Goal: Information Seeking & Learning: Learn about a topic

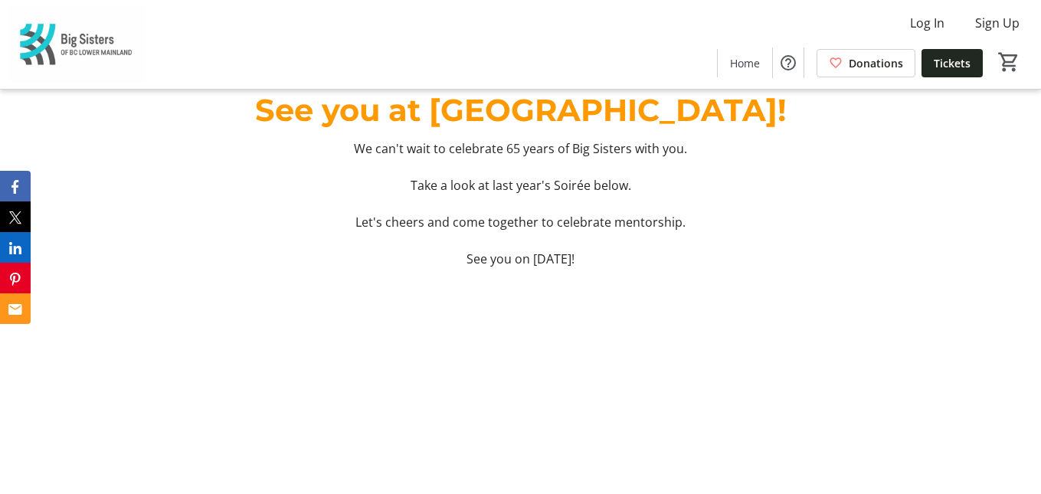
scroll to position [5343, 0]
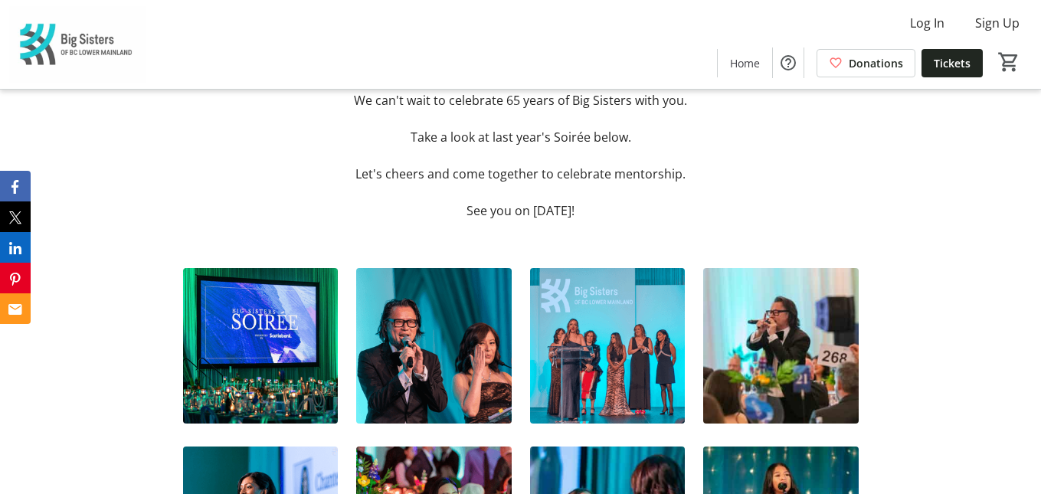
click at [293, 348] on img at bounding box center [260, 345] width 155 height 155
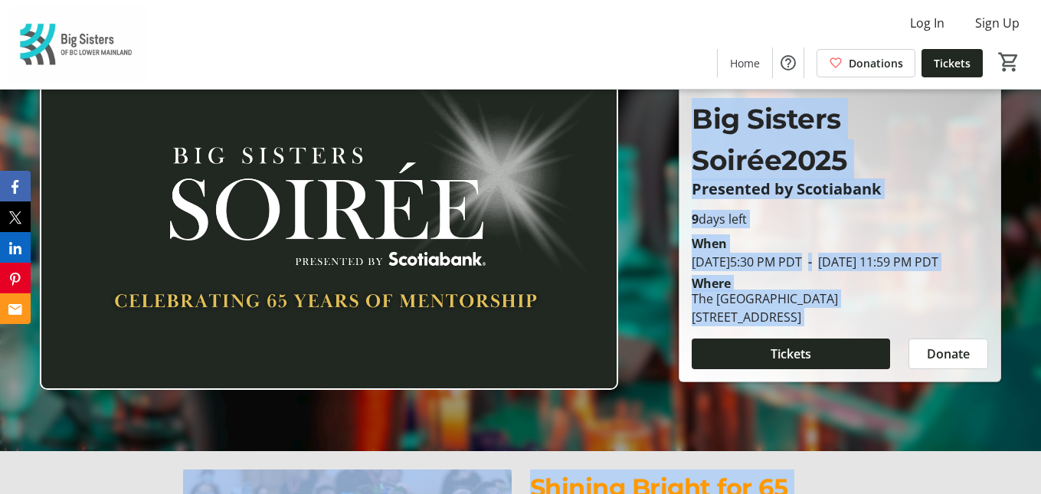
scroll to position [0, 0]
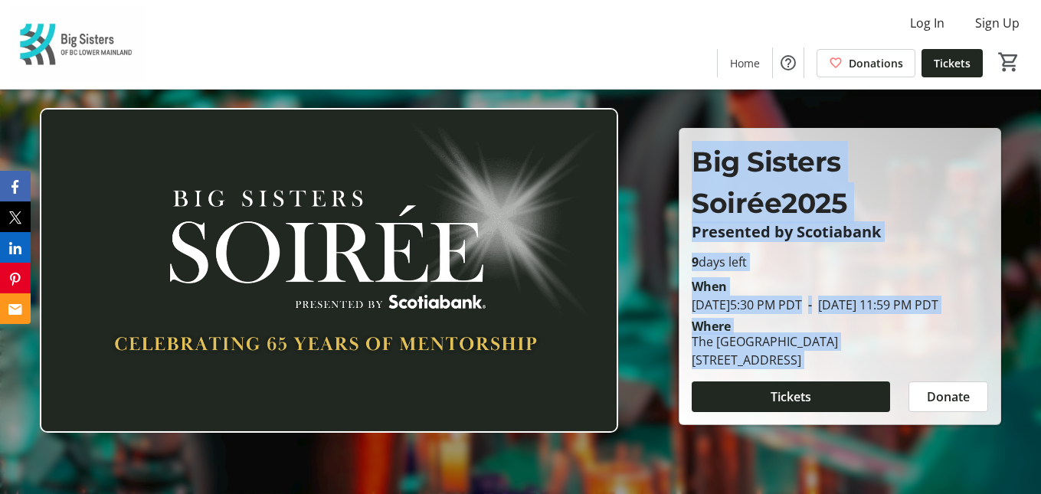
drag, startPoint x: 754, startPoint y: 372, endPoint x: 868, endPoint y: 104, distance: 291.6
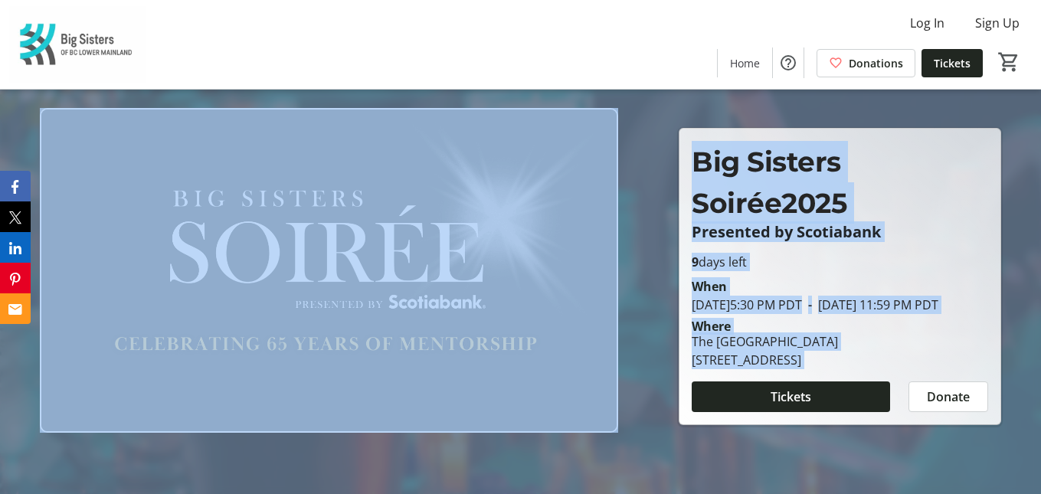
click at [914, 177] on p "Big Sisters Soirée 2025" at bounding box center [839, 182] width 296 height 83
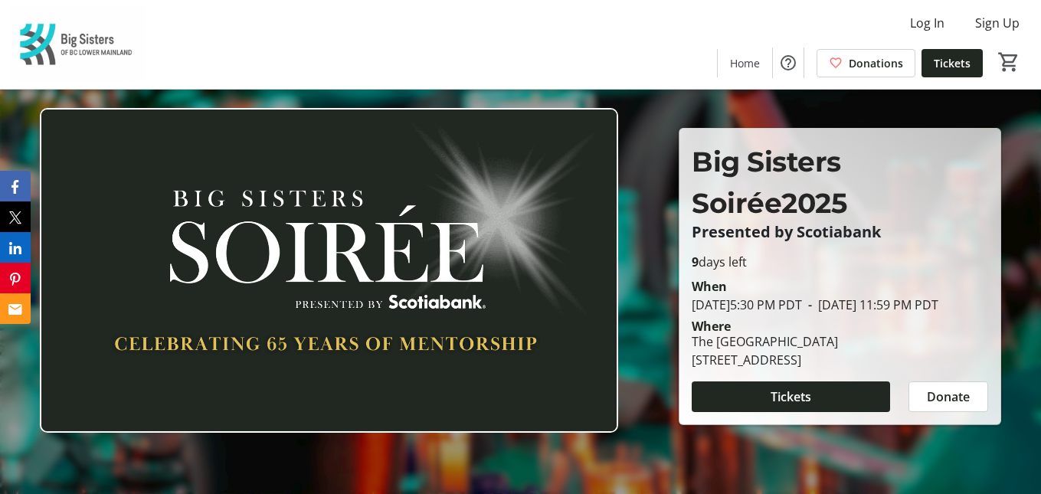
click at [87, 67] on img at bounding box center [77, 44] width 136 height 77
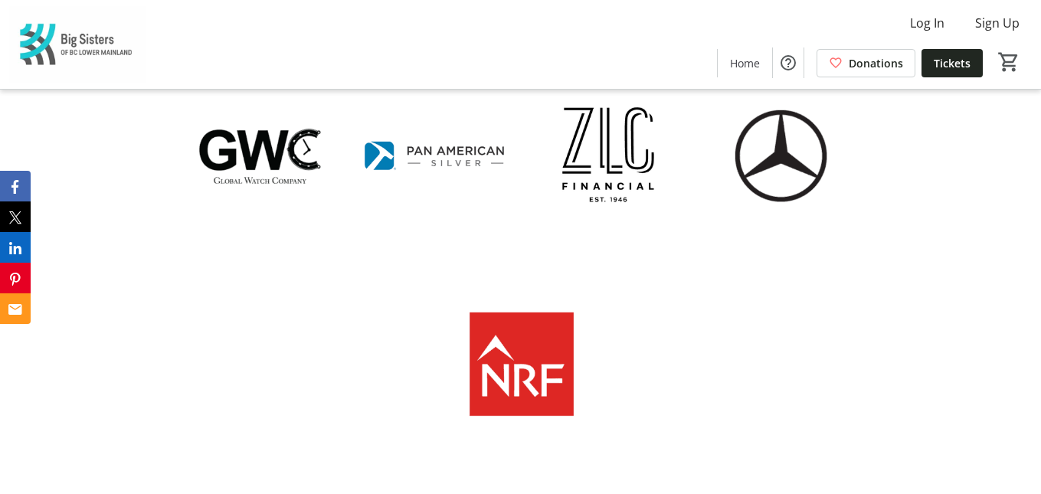
scroll to position [2823, 0]
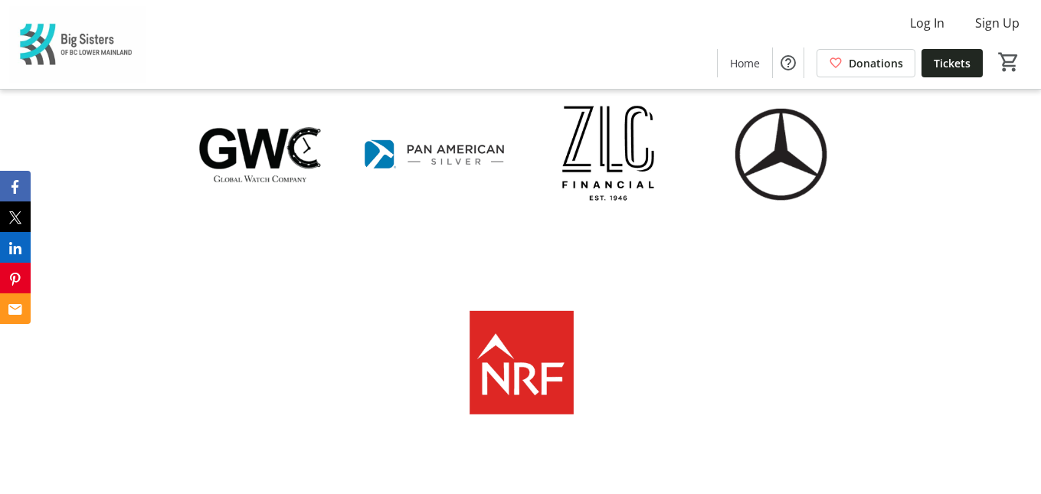
drag, startPoint x: 631, startPoint y: 142, endPoint x: 700, endPoint y: 251, distance: 128.7
click at [700, 251] on div at bounding box center [521, 287] width 694 height 420
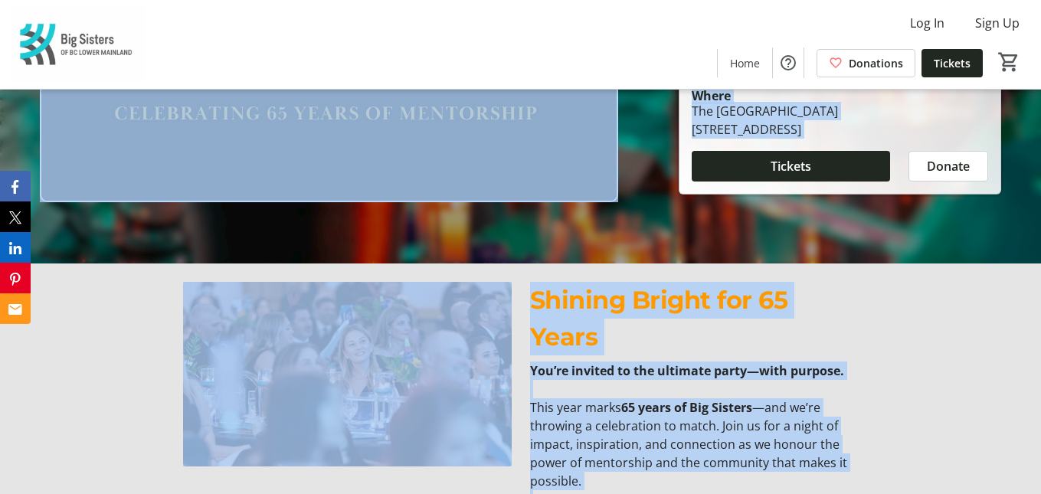
scroll to position [0, 0]
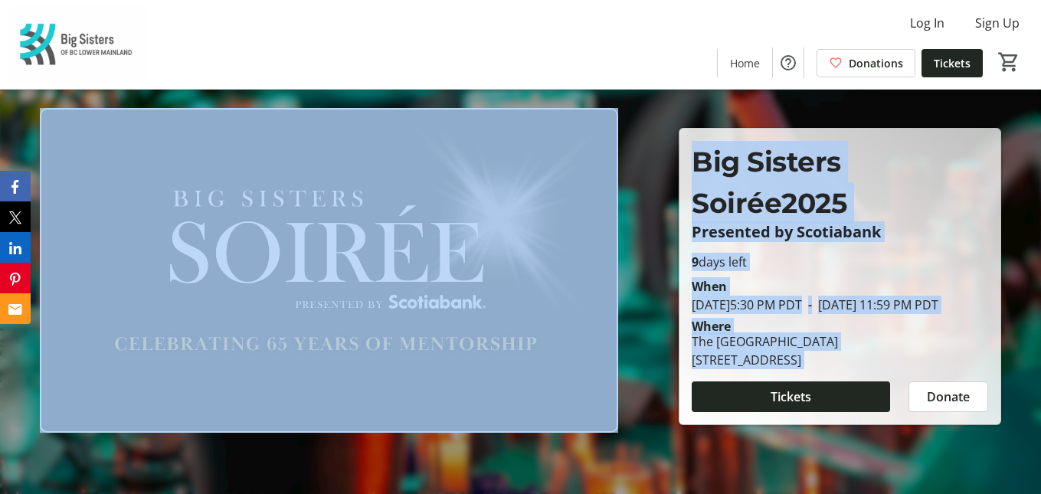
drag, startPoint x: 669, startPoint y: 196, endPoint x: 801, endPoint y: 244, distance: 141.0
click at [803, 229] on p "Presented by Scotiabank" at bounding box center [839, 232] width 296 height 17
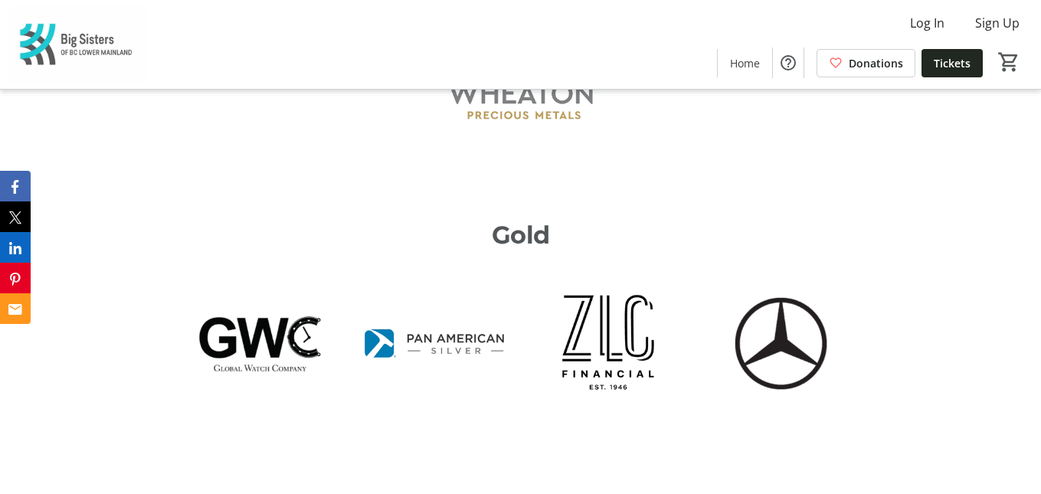
scroll to position [2665, 0]
